Goal: Task Accomplishment & Management: Complete application form

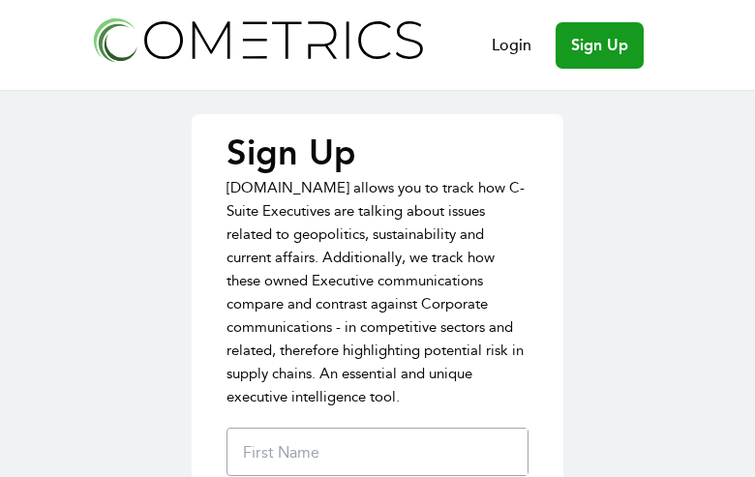
type input "jmvmKpTkiUMxv"
type input "whTPOccFwosnVLX"
type input "[EMAIL_ADDRESS][DOMAIN_NAME]"
